Goal: Find specific page/section: Find specific page/section

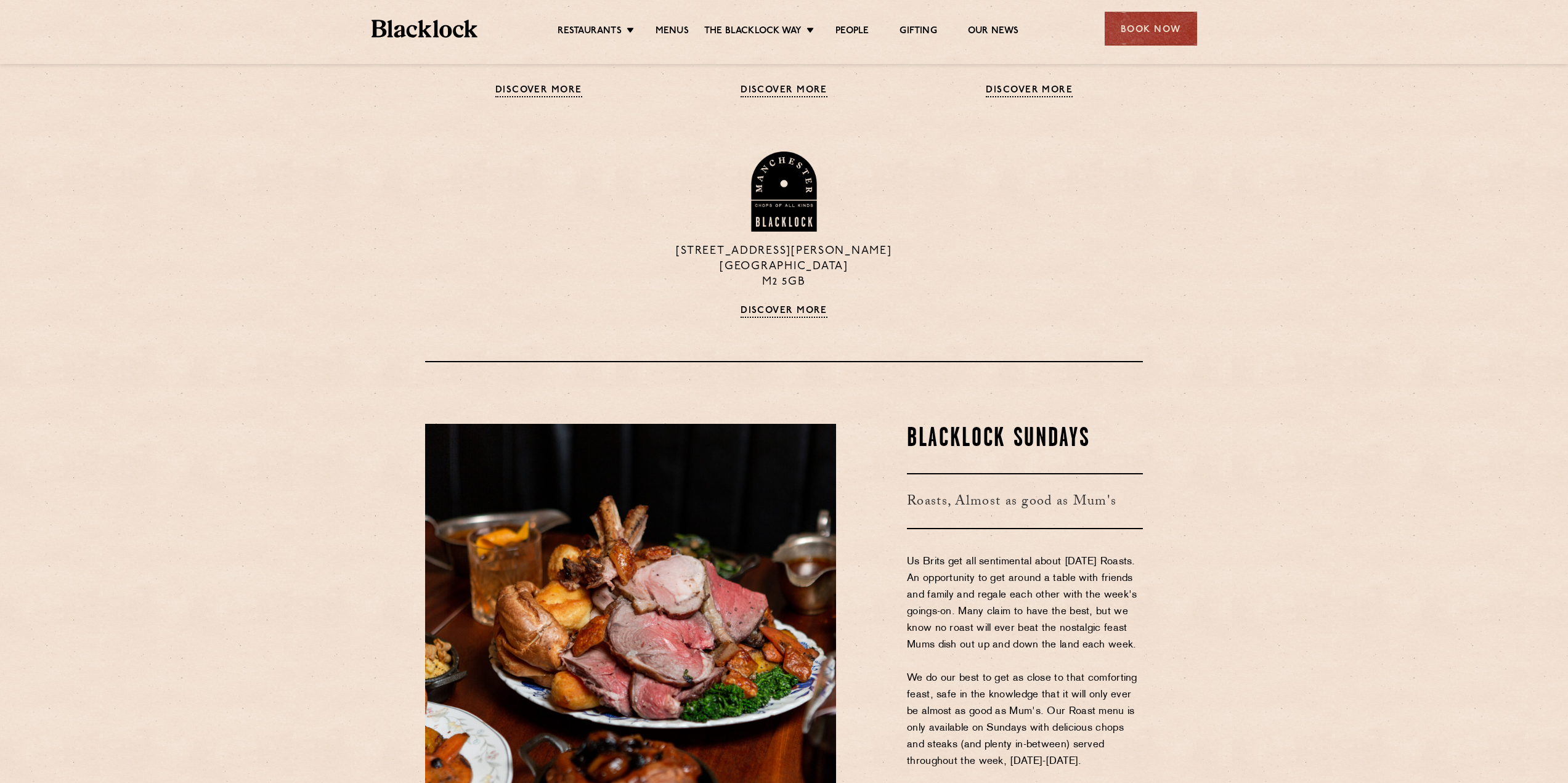
scroll to position [1541, 0]
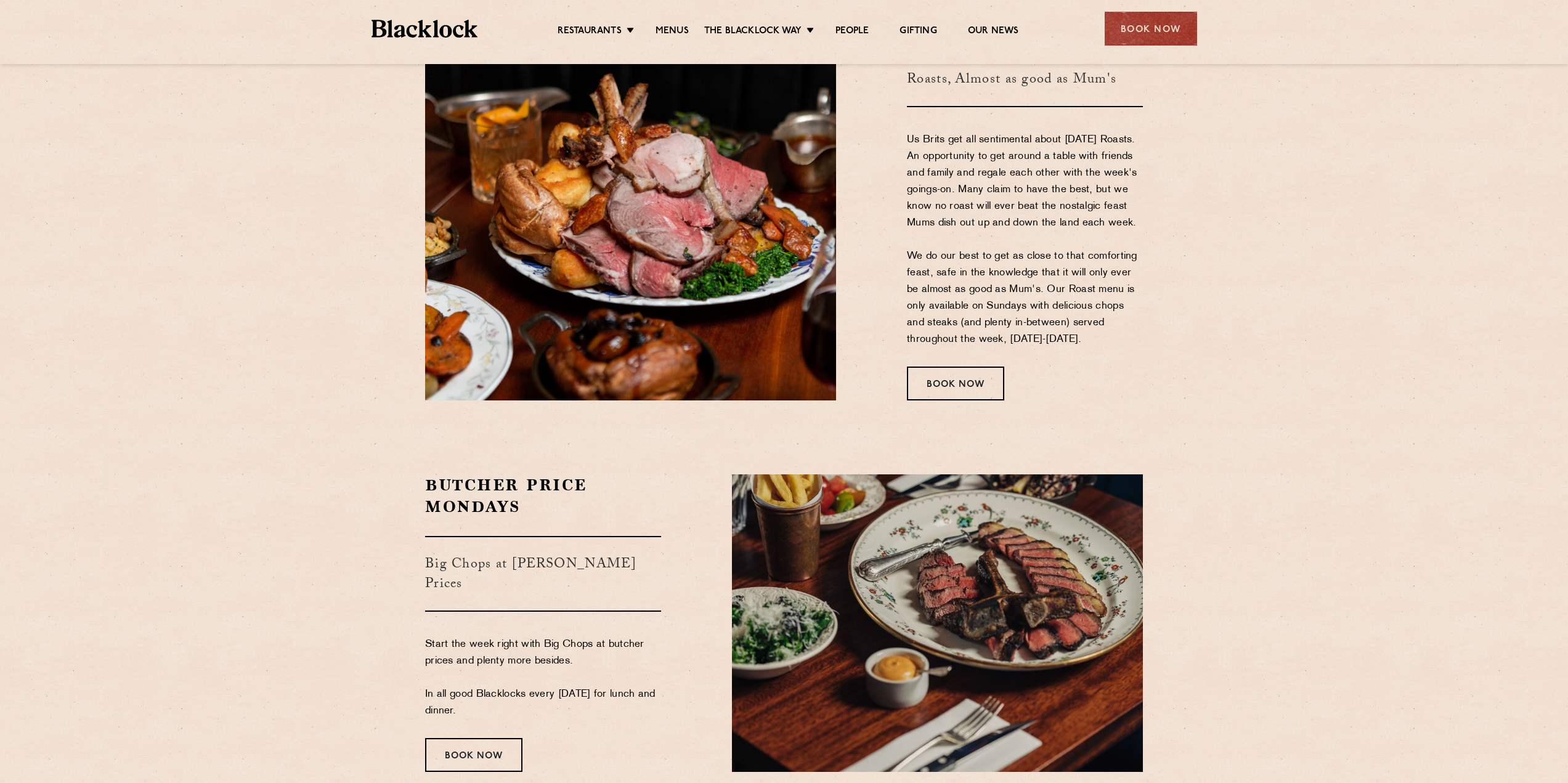
drag, startPoint x: 313, startPoint y: 287, endPoint x: 317, endPoint y: 373, distance: 86.1
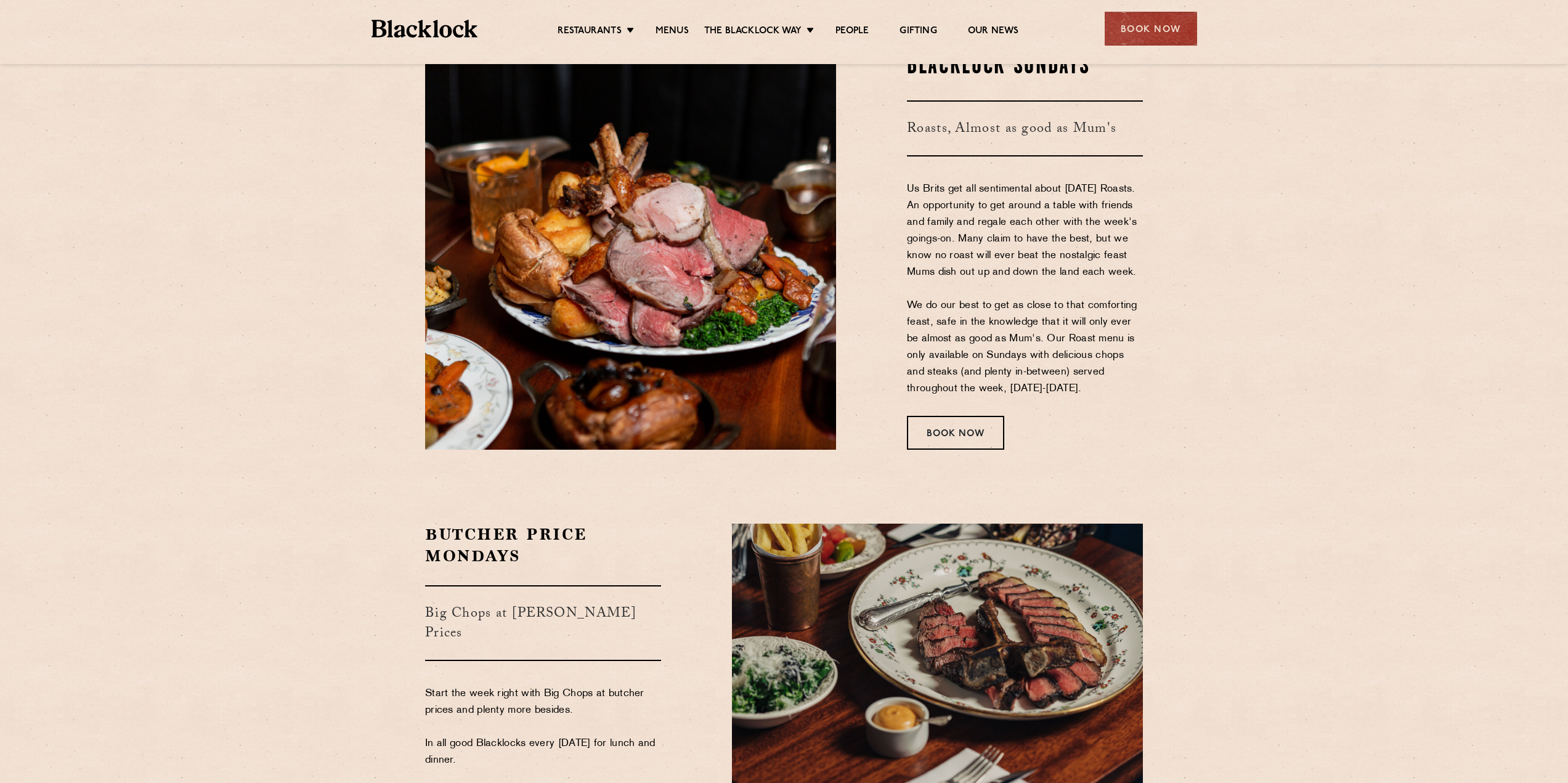
scroll to position [0, 0]
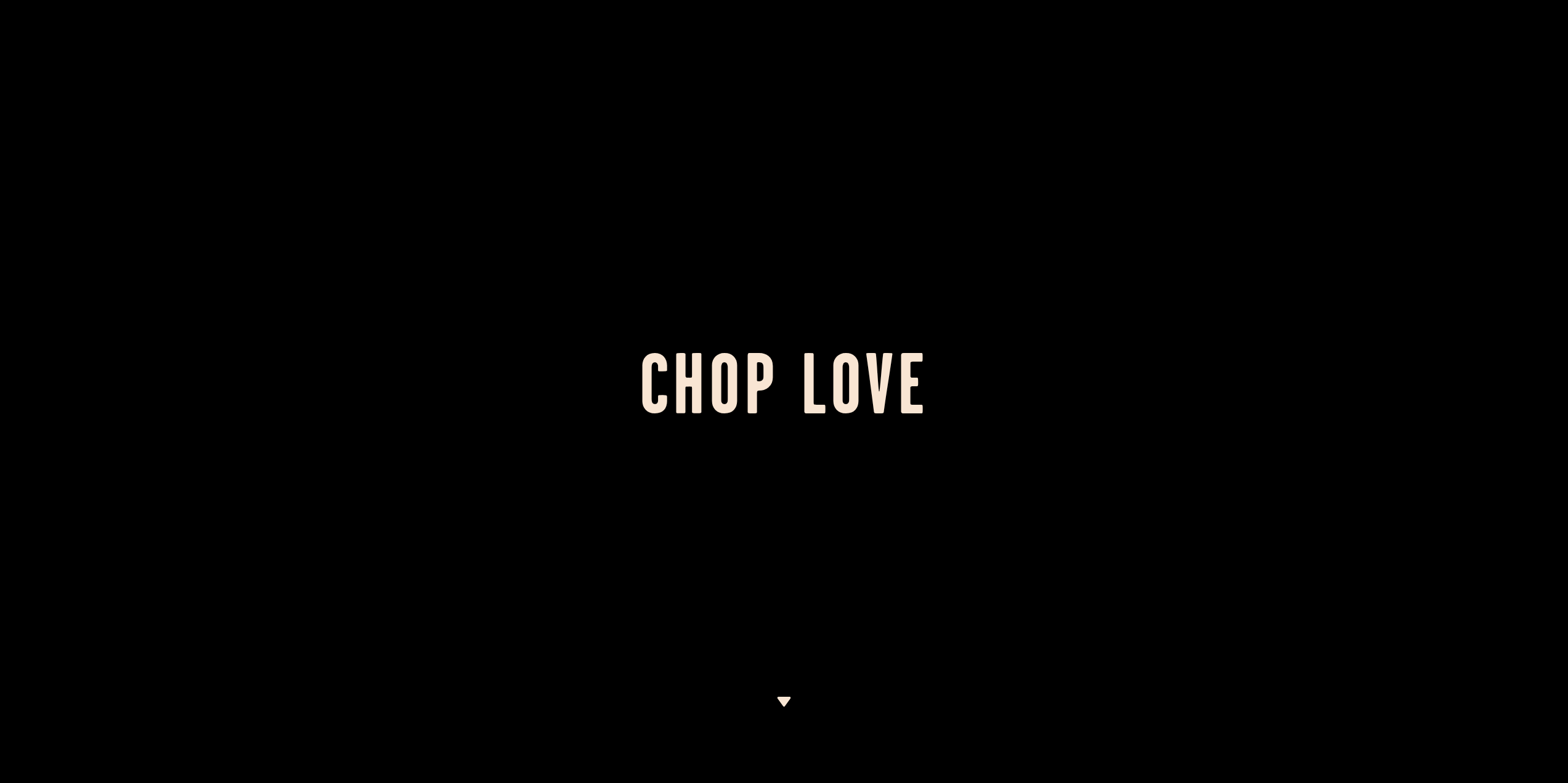
drag, startPoint x: 317, startPoint y: 473, endPoint x: 297, endPoint y: 93, distance: 380.5
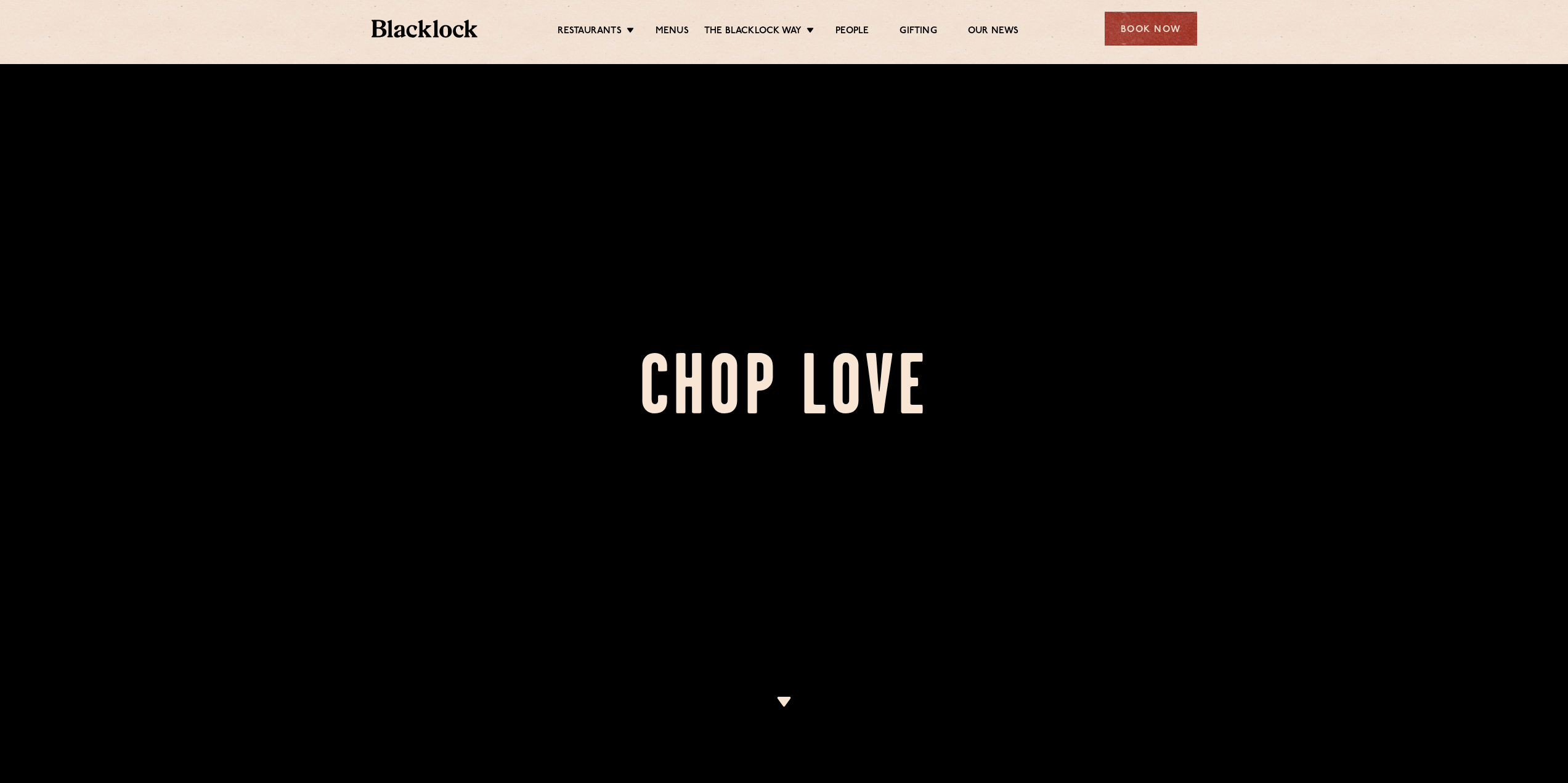
drag, startPoint x: 329, startPoint y: 293, endPoint x: 412, endPoint y: 32, distance: 273.9
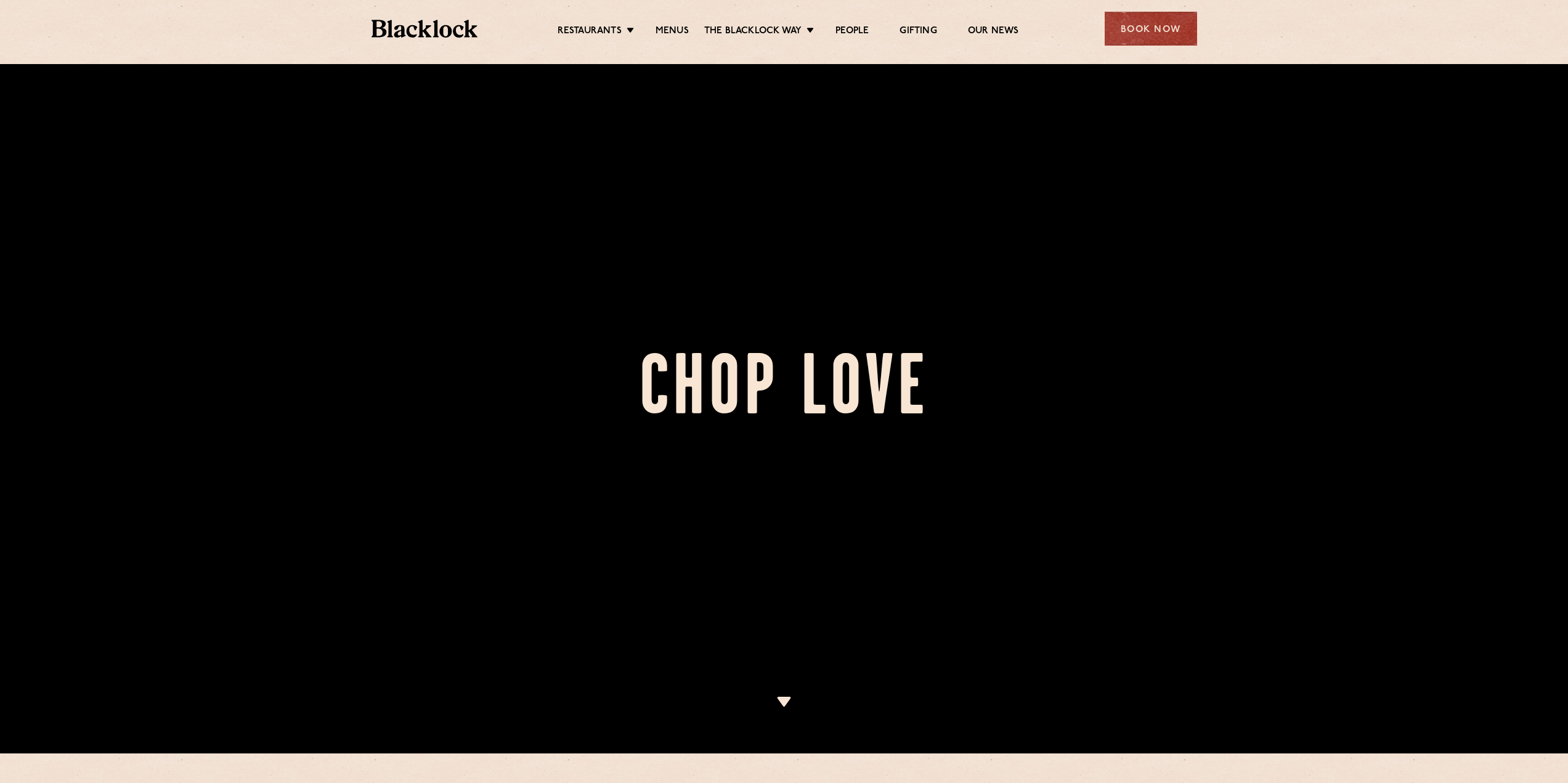
scroll to position [185, 0]
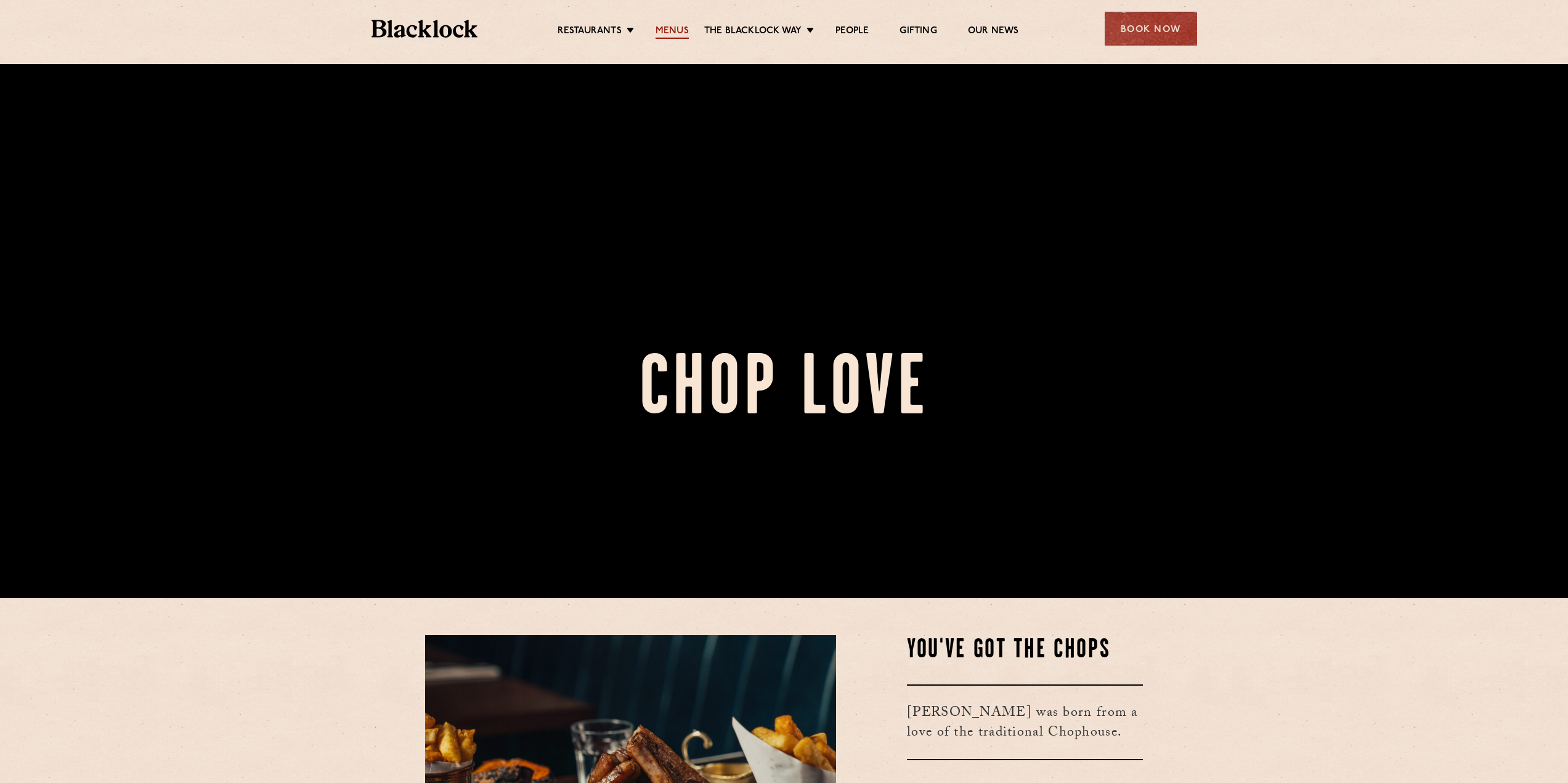
click at [676, 36] on link "Menus" at bounding box center [672, 32] width 33 height 14
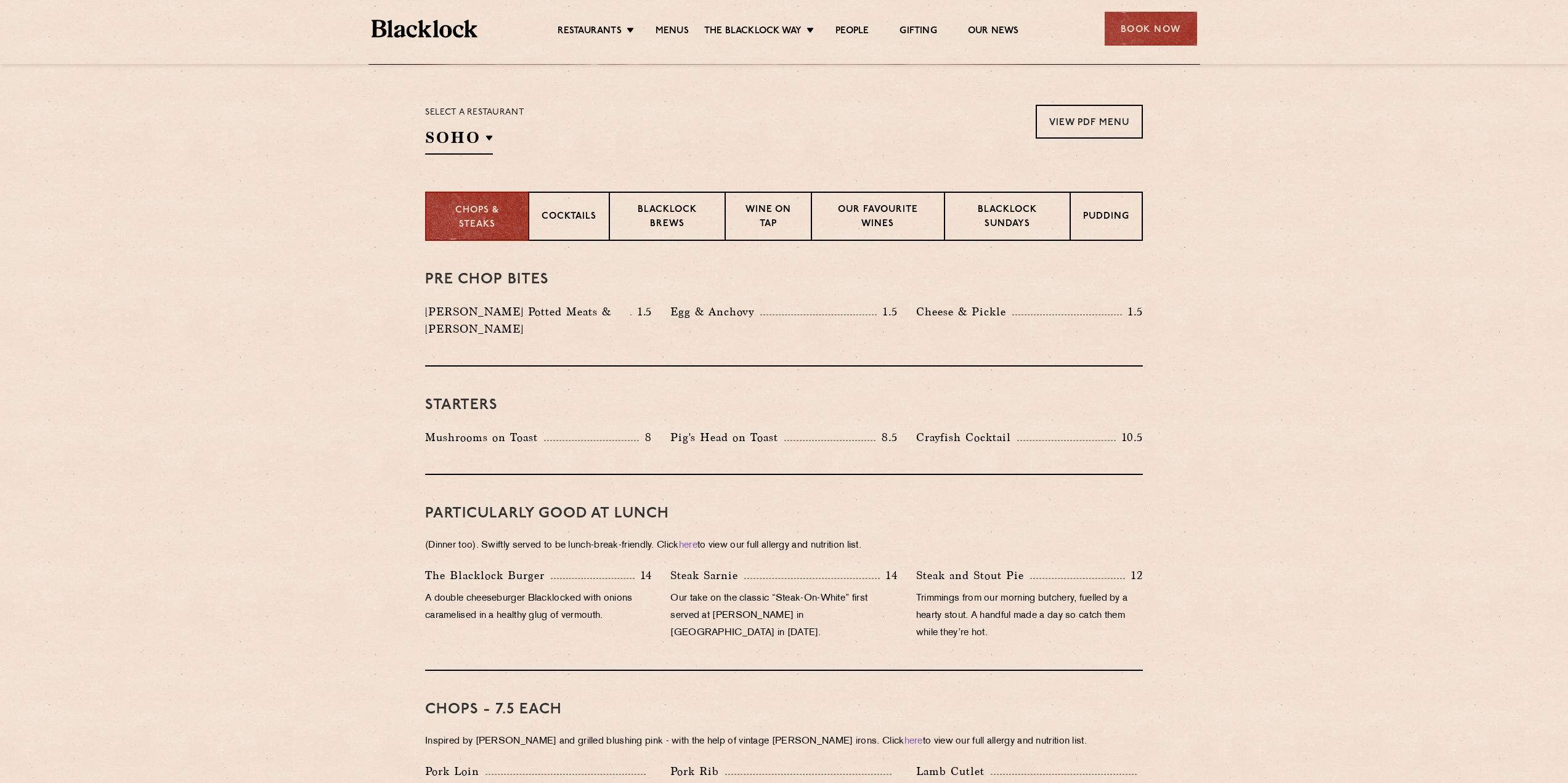
scroll to position [370, 0]
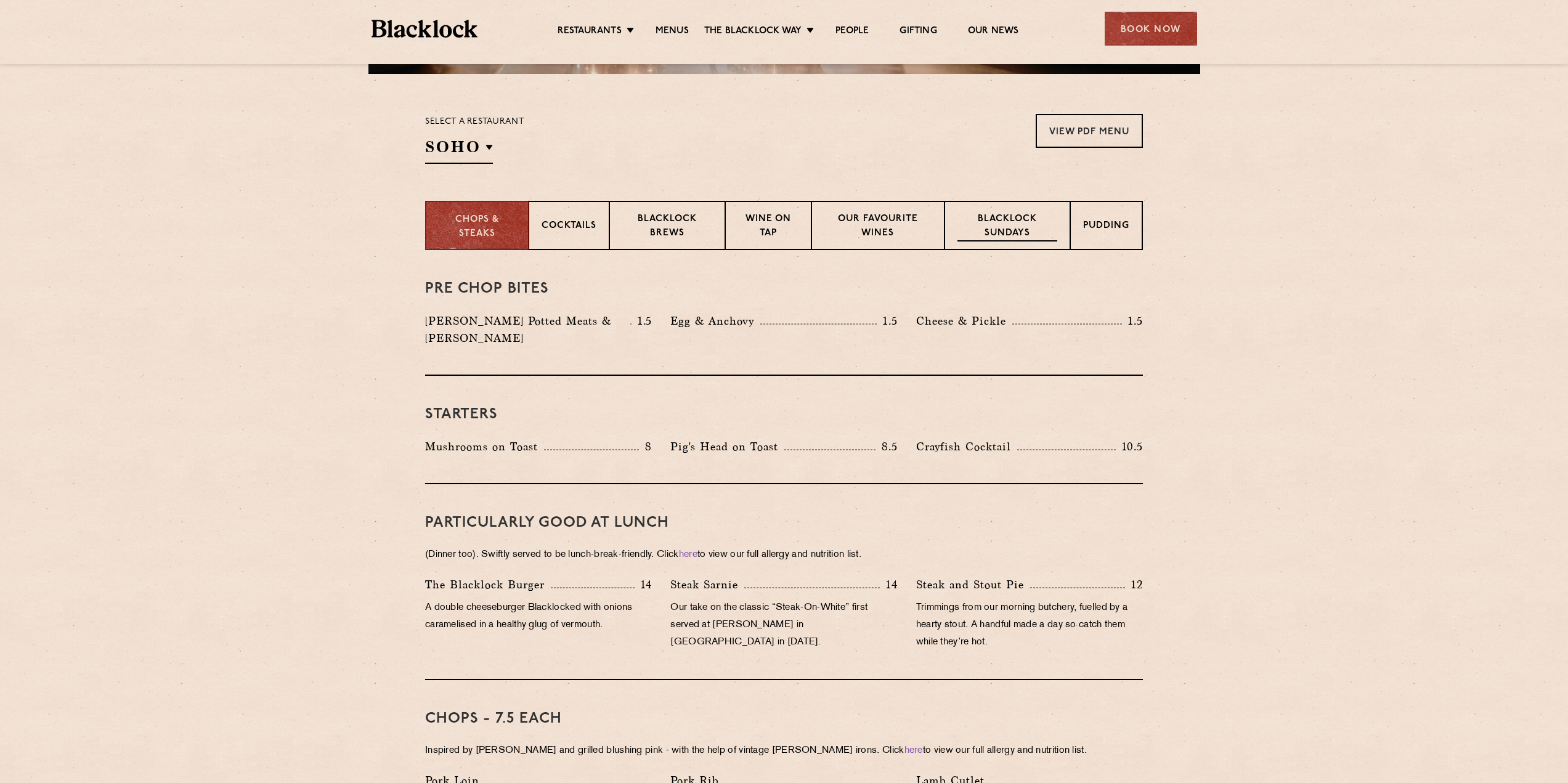
click at [981, 230] on p "Blacklock Sundays" at bounding box center [1008, 227] width 100 height 29
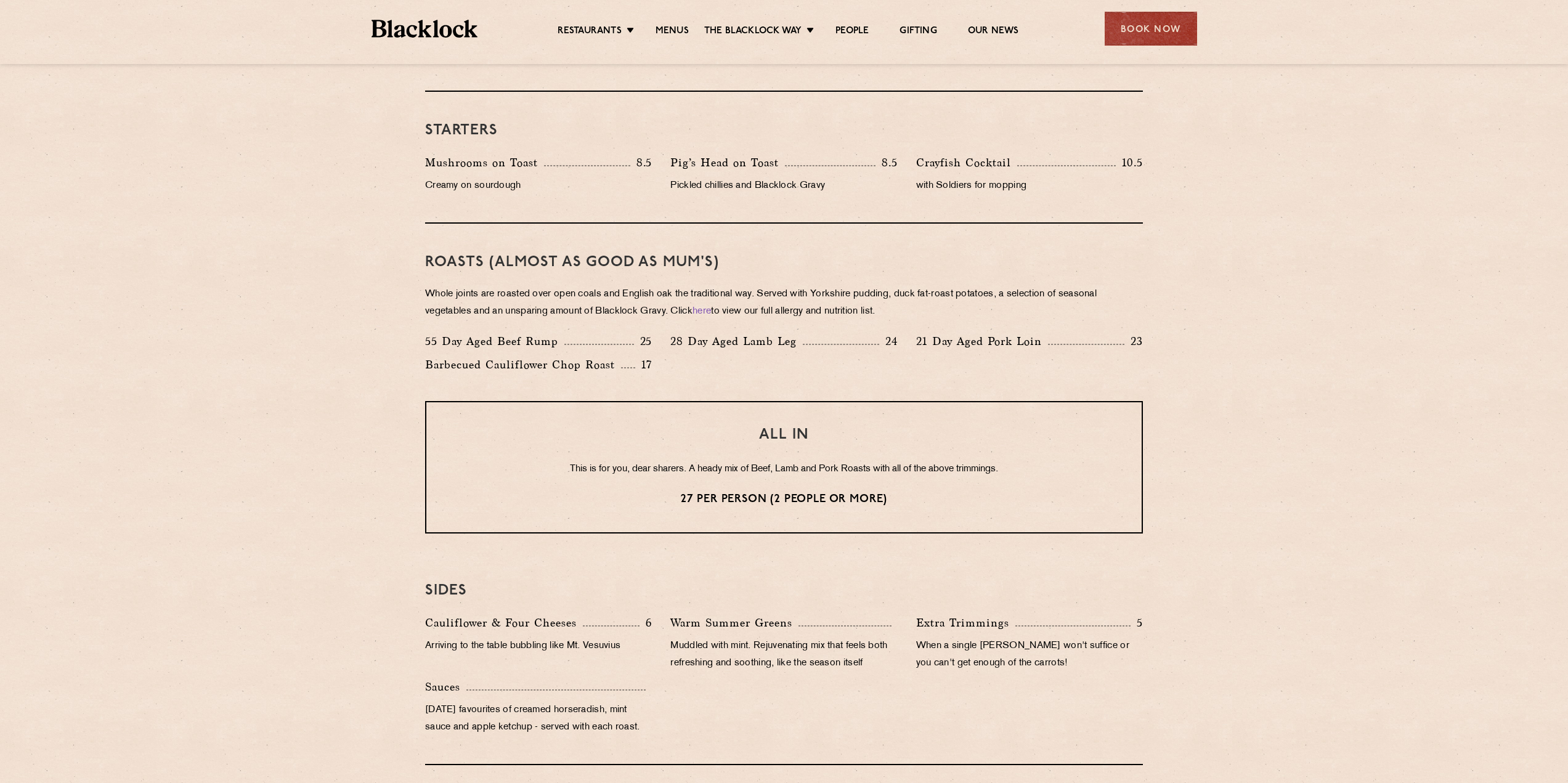
scroll to position [739, 0]
